Goal: Navigation & Orientation: Find specific page/section

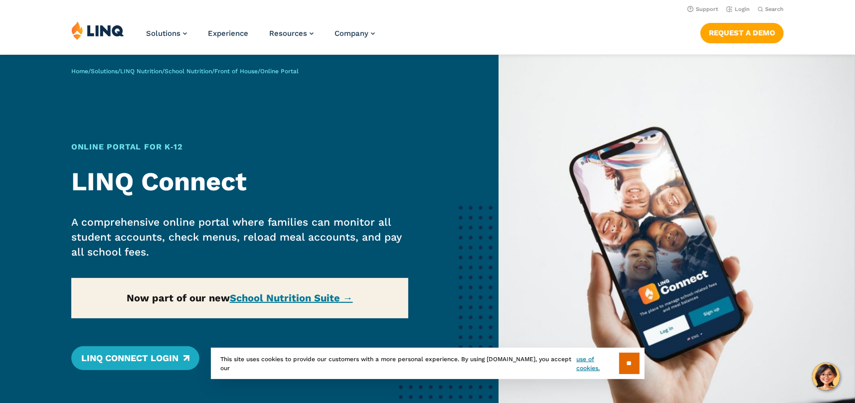
click at [735, 13] on li "Login" at bounding box center [737, 8] width 23 height 11
click at [734, 9] on link "Login" at bounding box center [737, 9] width 23 height 6
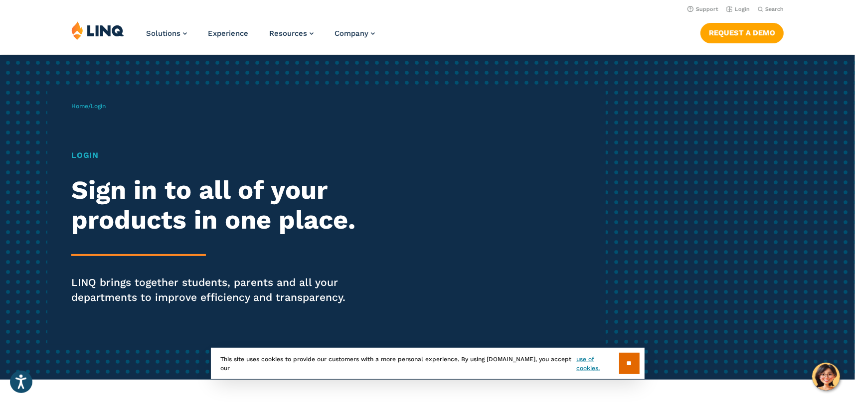
click at [98, 106] on span "Login" at bounding box center [98, 106] width 15 height 7
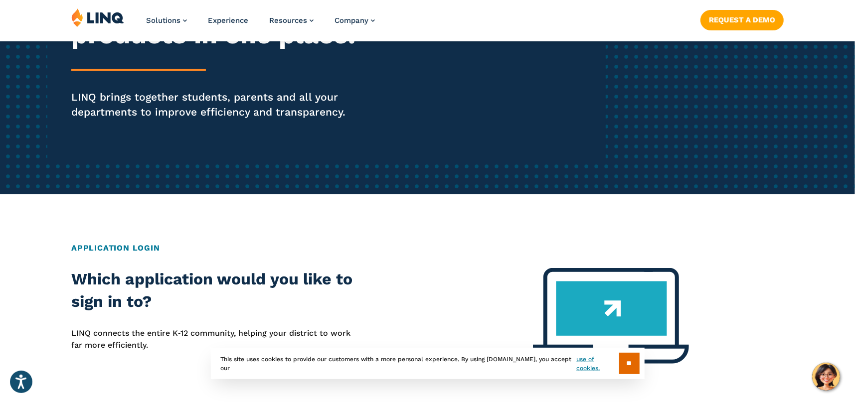
scroll to position [199, 0]
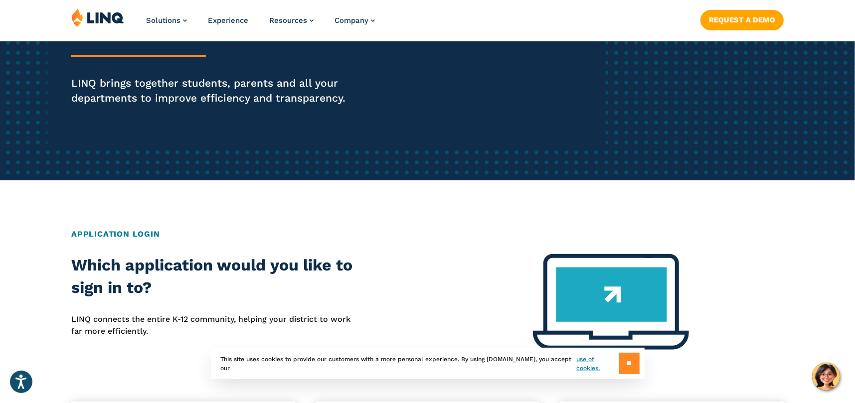
click at [627, 368] on input "**" at bounding box center [629, 363] width 20 height 21
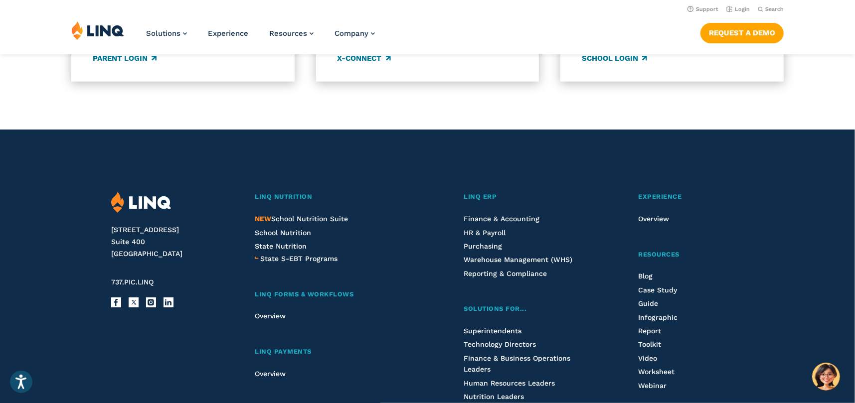
scroll to position [797, 0]
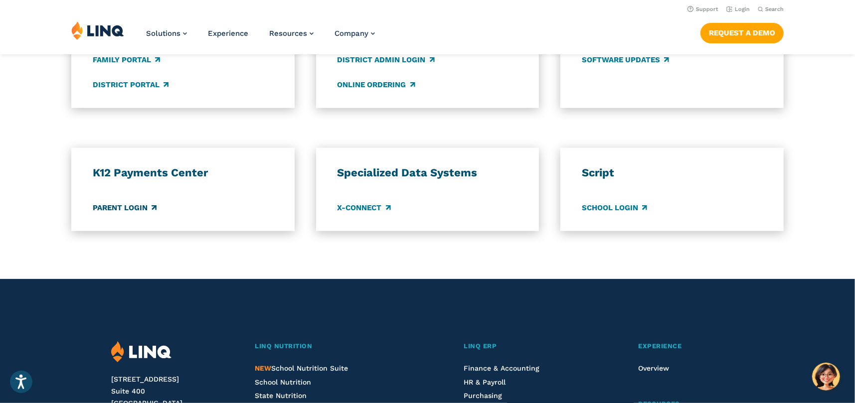
click at [117, 210] on link "Parent Login" at bounding box center [125, 207] width 64 height 11
